Goal: Information Seeking & Learning: Learn about a topic

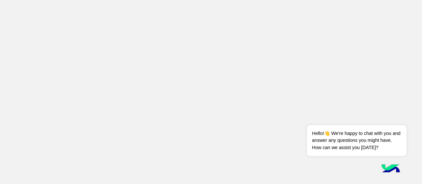
click at [148, 37] on app-root at bounding box center [211, 92] width 422 height 184
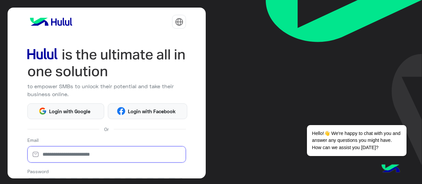
click at [51, 154] on input "email" at bounding box center [106, 154] width 159 height 16
type input "**********"
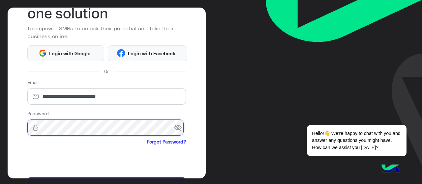
scroll to position [66, 0]
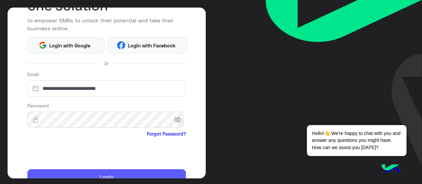
click at [148, 175] on button "Login" at bounding box center [106, 177] width 159 height 16
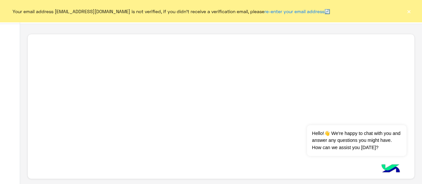
click at [410, 10] on button "×" at bounding box center [408, 11] width 7 height 7
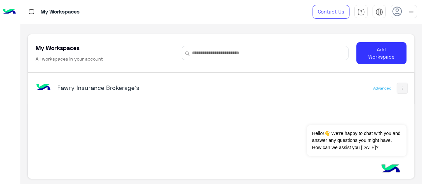
click at [79, 88] on h5 "Fawry Insurance Brokerage`s" at bounding box center [124, 88] width 134 height 8
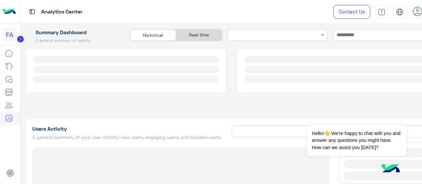
type input "**********"
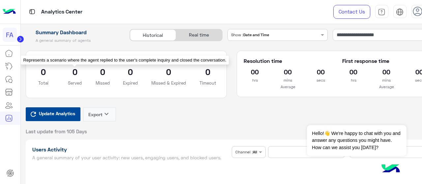
type input "**********"
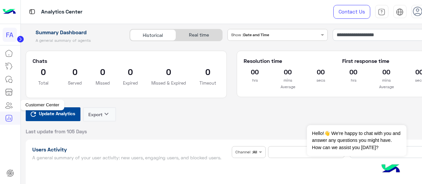
type input "**********"
click at [8, 118] on icon at bounding box center [9, 118] width 8 height 8
type input "**********"
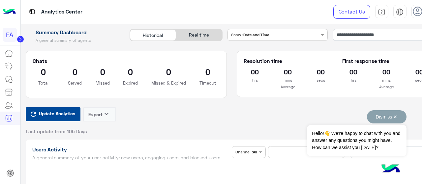
click at [396, 117] on button "Dismiss ✕" at bounding box center [387, 116] width 40 height 13
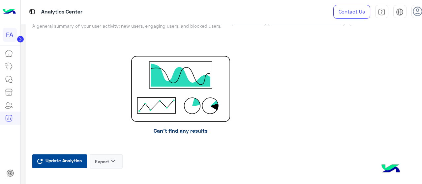
scroll to position [33, 0]
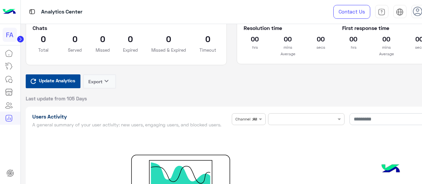
drag, startPoint x: 393, startPoint y: 144, endPoint x: 421, endPoint y: 65, distance: 84.0
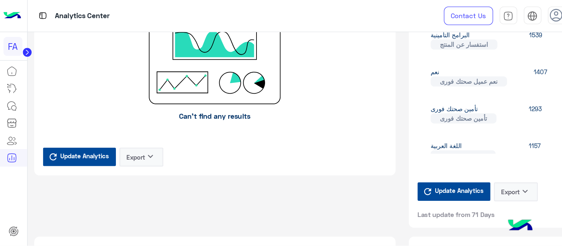
scroll to position [303, 0]
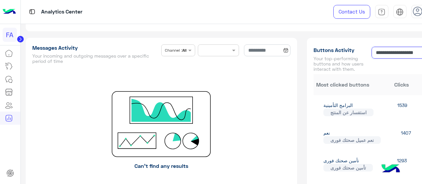
click at [385, 53] on input "**********" at bounding box center [400, 53] width 59 height 12
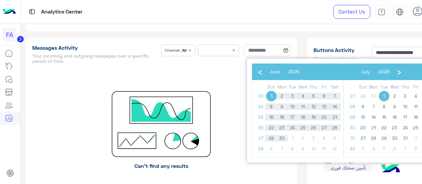
click at [421, 76] on div "‹ ​ July ​ 2025 ​ ›" at bounding box center [389, 72] width 92 height 16
click at [403, 72] on bs-datepicker-navigation-view "‹ ​ July ​ 2025 ​ ›" at bounding box center [375, 71] width 57 height 6
click at [228, 71] on div "Messages Activity Your incoming and outgoing messages over a specific period of…" at bounding box center [161, 124] width 271 height 173
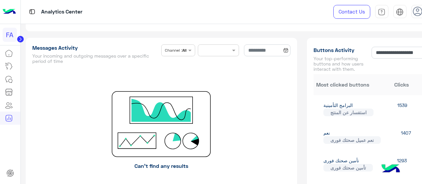
click at [341, 10] on div "Analytics Center Contact Us Help Center عربي English" at bounding box center [232, 12] width 422 height 24
click at [76, 165] on p "Can’t find any results" at bounding box center [161, 166] width 258 height 18
click at [421, 61] on div "**********" at bounding box center [400, 60] width 59 height 27
click at [421, 54] on input "**********" at bounding box center [400, 53] width 59 height 12
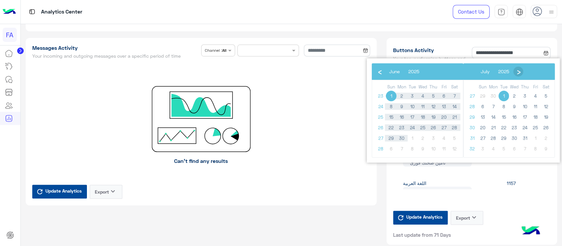
click at [421, 72] on span "›" at bounding box center [519, 71] width 10 height 10
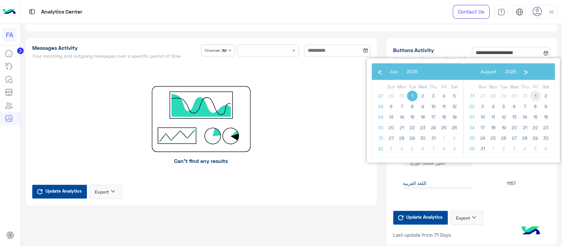
drag, startPoint x: 537, startPoint y: 90, endPoint x: 535, endPoint y: 94, distance: 4.2
click at [421, 94] on span "1" at bounding box center [535, 96] width 11 height 11
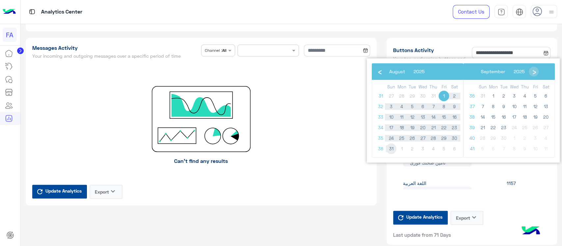
click at [393, 149] on span "31" at bounding box center [391, 148] width 11 height 11
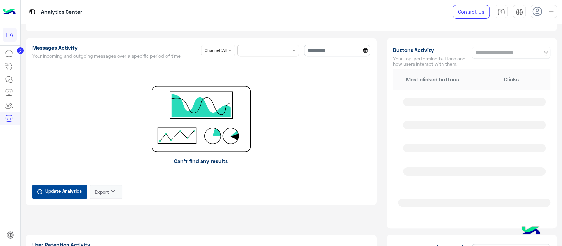
type input "**********"
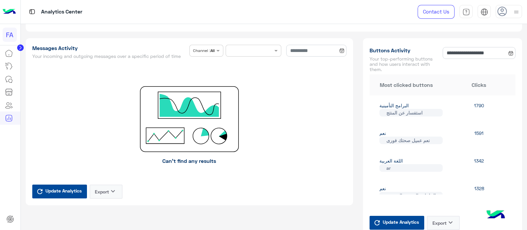
click at [421, 184] on icon "keyboard_arrow_down" at bounding box center [451, 223] width 8 height 8
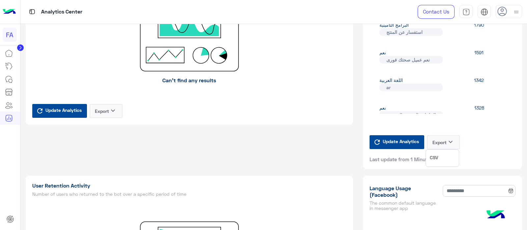
click at [421, 155] on button "CSV" at bounding box center [442, 158] width 33 height 12
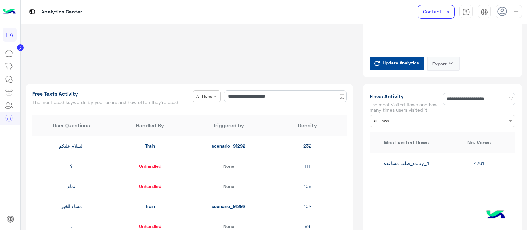
scroll to position [716, 0]
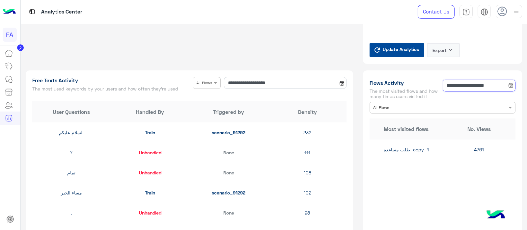
click at [421, 87] on input "**********" at bounding box center [479, 86] width 73 height 12
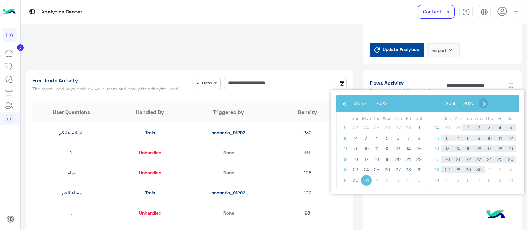
click at [421, 103] on span "›" at bounding box center [484, 103] width 10 height 10
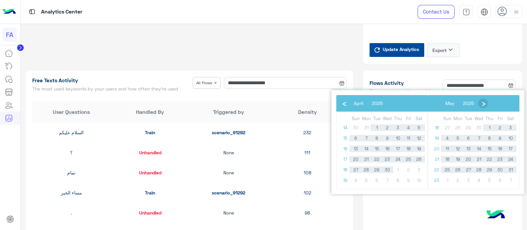
click at [421, 103] on span "›" at bounding box center [484, 103] width 10 height 10
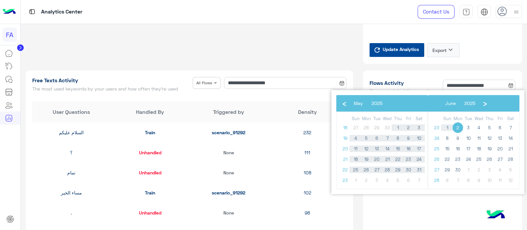
click at [421, 103] on span "›" at bounding box center [485, 103] width 10 height 10
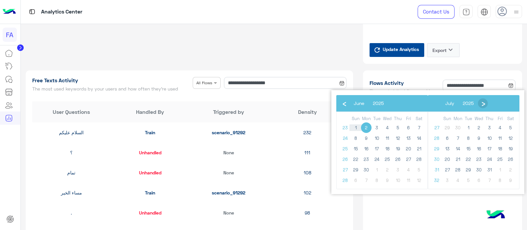
click at [421, 103] on span "›" at bounding box center [483, 103] width 10 height 10
click at [421, 127] on span "1" at bounding box center [500, 128] width 11 height 11
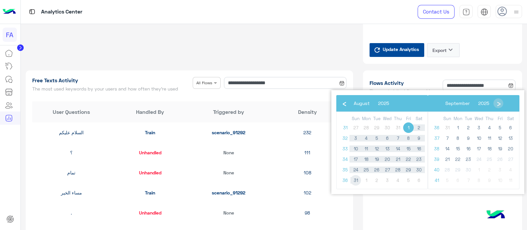
click at [357, 182] on span "31" at bounding box center [355, 180] width 11 height 11
type input "**********"
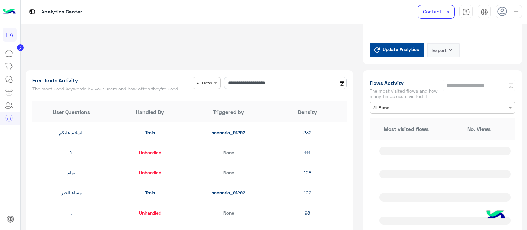
drag, startPoint x: 358, startPoint y: 182, endPoint x: 405, endPoint y: 180, distance: 47.2
click at [372, 182] on div "**********" at bounding box center [442, 173] width 169 height 207
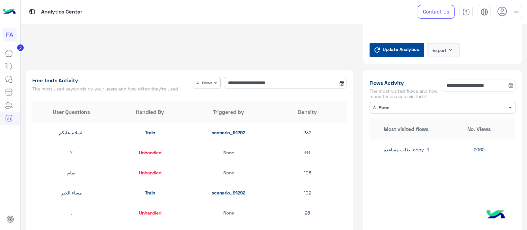
click at [421, 104] on span at bounding box center [511, 107] width 8 height 7
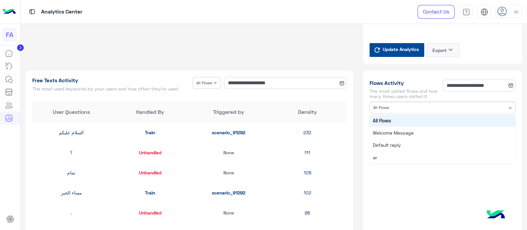
drag, startPoint x: 378, startPoint y: 118, endPoint x: 398, endPoint y: 119, distance: 20.1
click at [378, 118] on span "All Flows" at bounding box center [382, 121] width 18 height 6
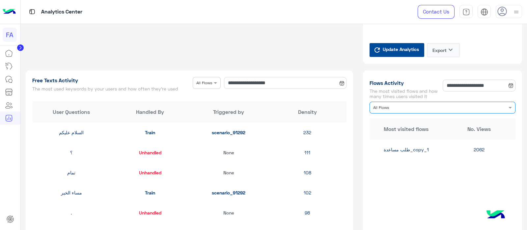
click at [359, 161] on div "**********" at bounding box center [442, 173] width 169 height 207
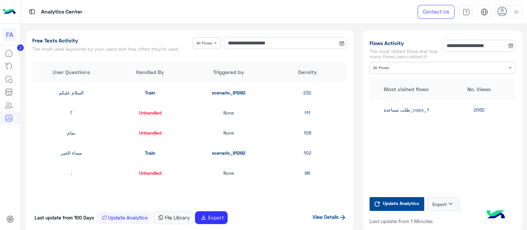
scroll to position [760, 0]
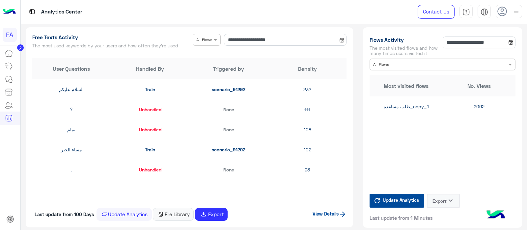
click at [421, 184] on icon "keyboard_arrow_down" at bounding box center [451, 201] width 8 height 8
click at [421, 184] on span "CSV" at bounding box center [434, 215] width 8 height 7
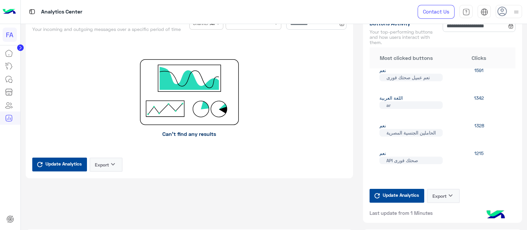
scroll to position [0, 0]
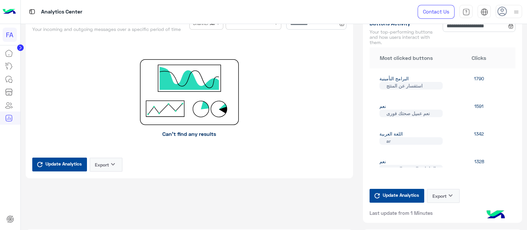
click at [377, 76] on div "البرامج التأمينية استفسار عن المنتج" at bounding box center [406, 82] width 73 height 14
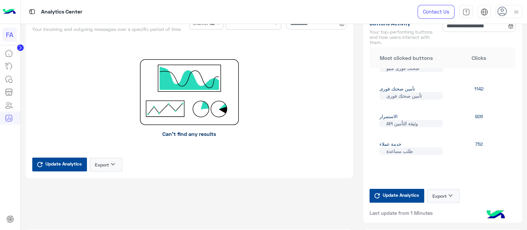
scroll to position [177, 0]
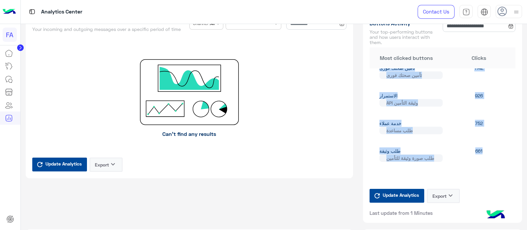
drag, startPoint x: 379, startPoint y: 78, endPoint x: 484, endPoint y: 152, distance: 128.3
click at [421, 152] on div "البرامج التأمينية استفسار عن المنتج 1790 نعم نعم عميل صحتك فورى 1591 اللغة العر…" at bounding box center [443, 118] width 146 height 99
copy div "البرامج التأمينية استفسار عن المنتج 1790 نعم نعم عميل صحتك فورى 1591 اللغة العر…"
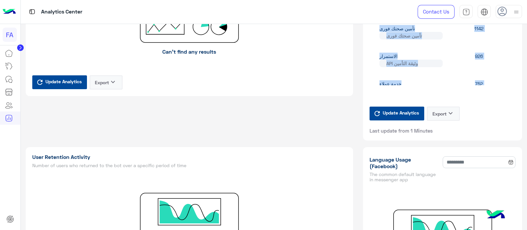
scroll to position [120, 0]
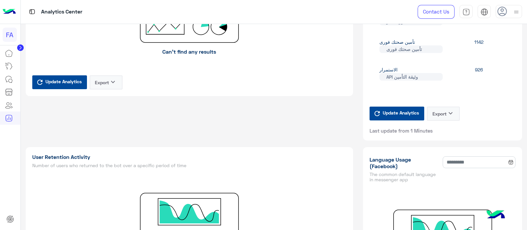
click at [311, 54] on p "Can’t find any results" at bounding box center [189, 52] width 315 height 18
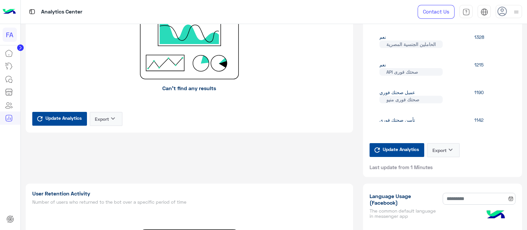
scroll to position [371, 0]
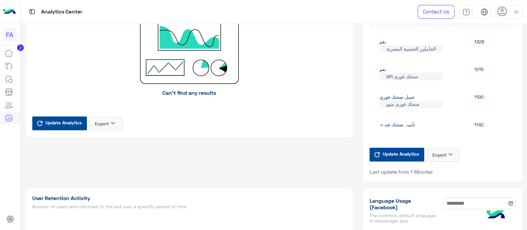
click at [20, 47] on icon at bounding box center [20, 47] width 2 height 3
click at [20, 45] on circle at bounding box center [20, 47] width 7 height 7
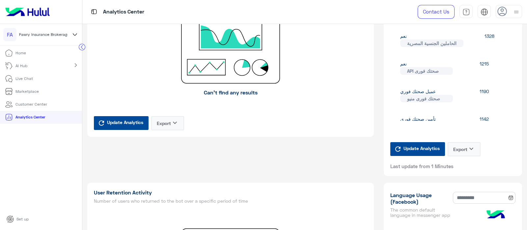
scroll to position [0, 0]
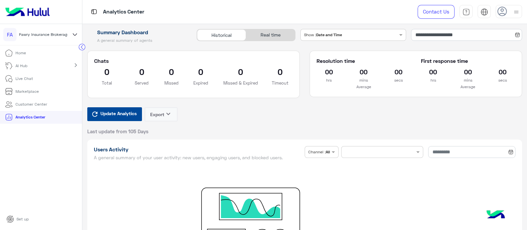
click at [29, 104] on p "Customer Center" at bounding box center [31, 104] width 32 height 6
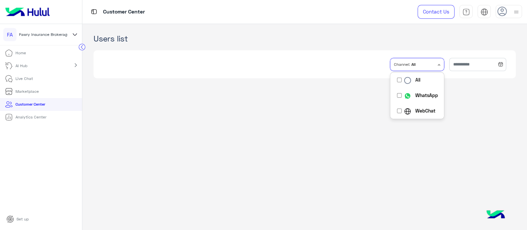
click at [421, 63] on span at bounding box center [440, 64] width 8 height 7
click at [404, 95] on div "Options list" at bounding box center [408, 96] width 9 height 8
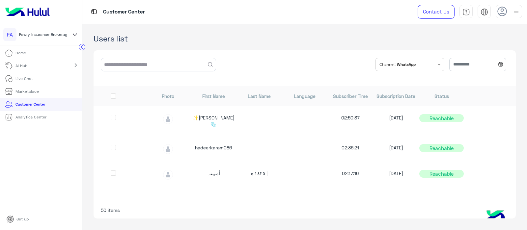
click at [421, 20] on div "Contact Us Help Center عربي English" at bounding box center [467, 12] width 119 height 24
click at [33, 120] on link "Analytics Center" at bounding box center [25, 117] width 51 height 13
